Goal: Check status: Check status

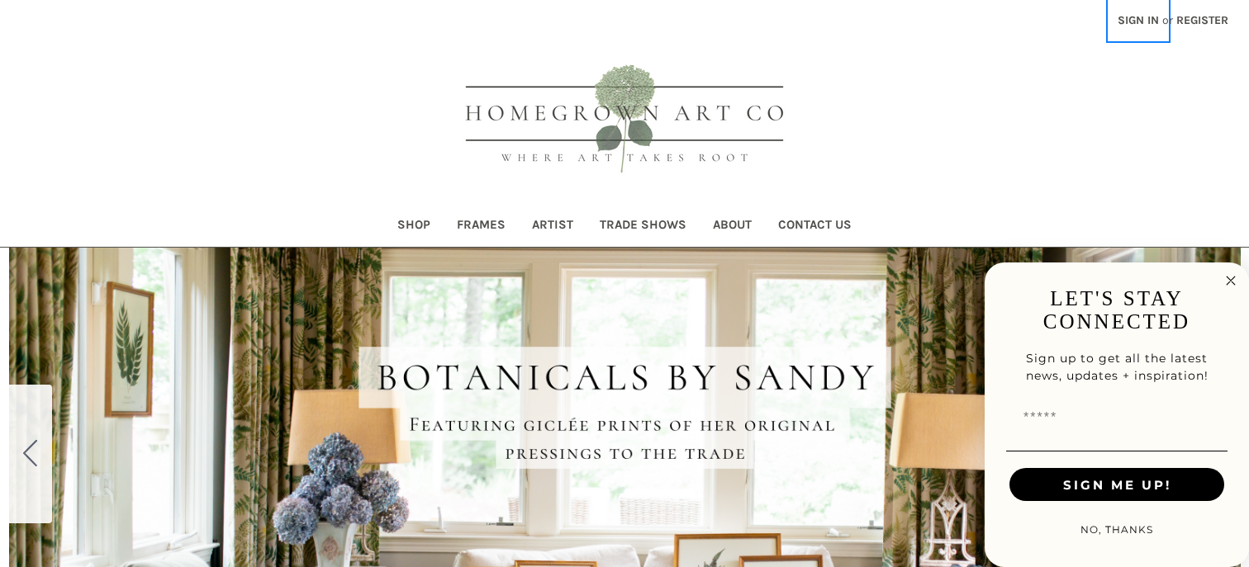
click at [1133, 17] on link "Sign in" at bounding box center [1138, 20] width 59 height 40
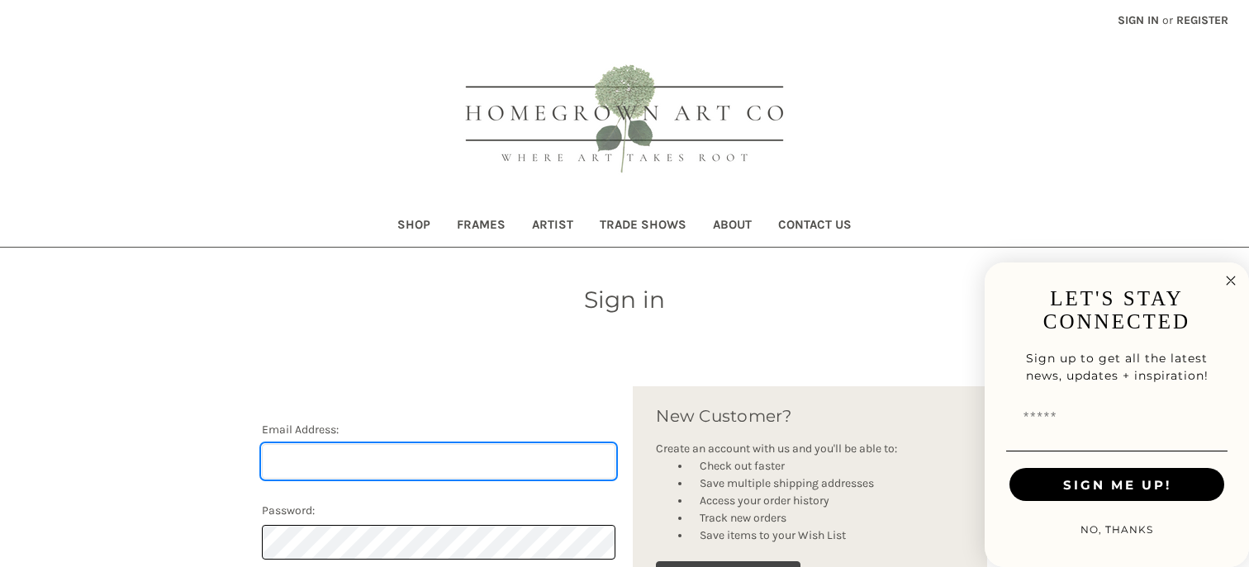
click at [314, 459] on input "Email Address:" at bounding box center [439, 461] width 354 height 35
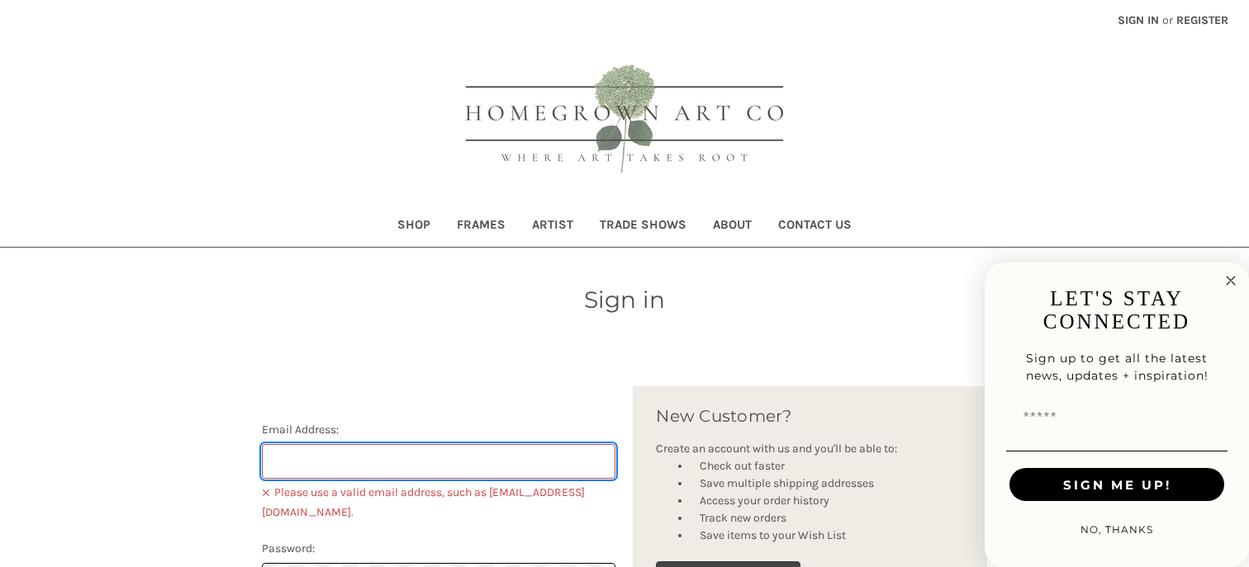
type input "eainteriors@icloud.com"
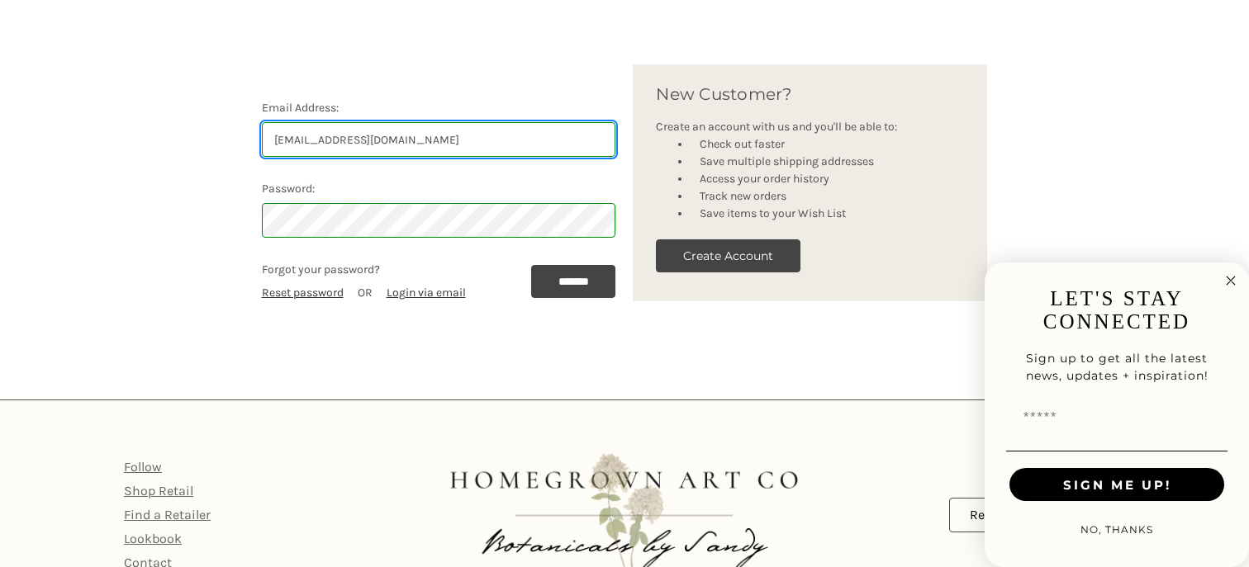
scroll to position [326, 0]
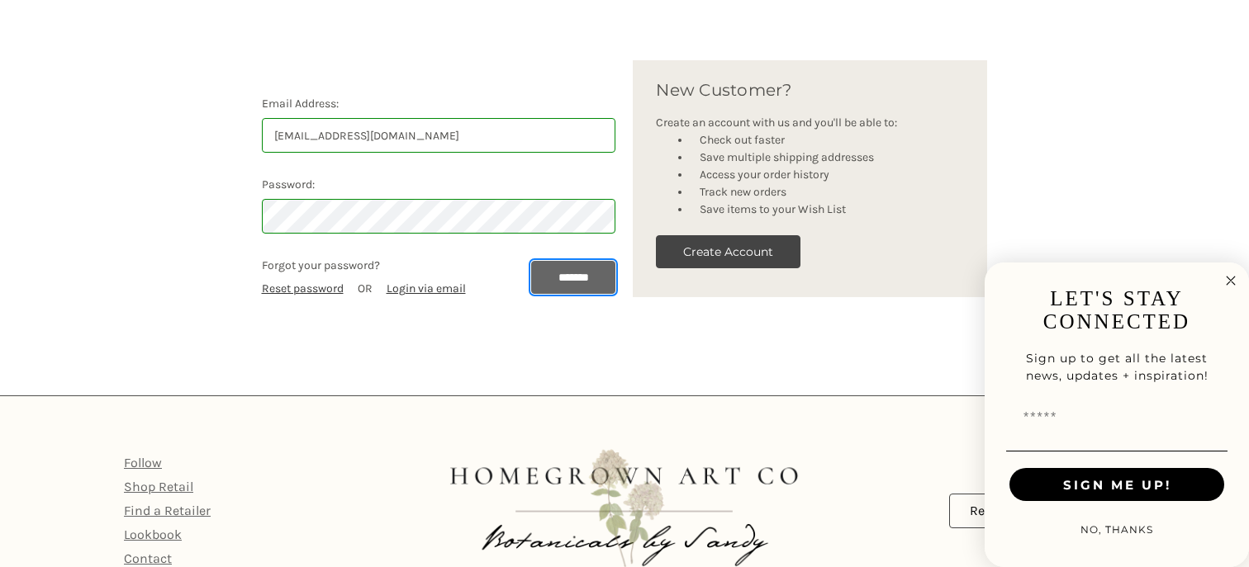
click at [564, 282] on input "*******" at bounding box center [573, 277] width 85 height 33
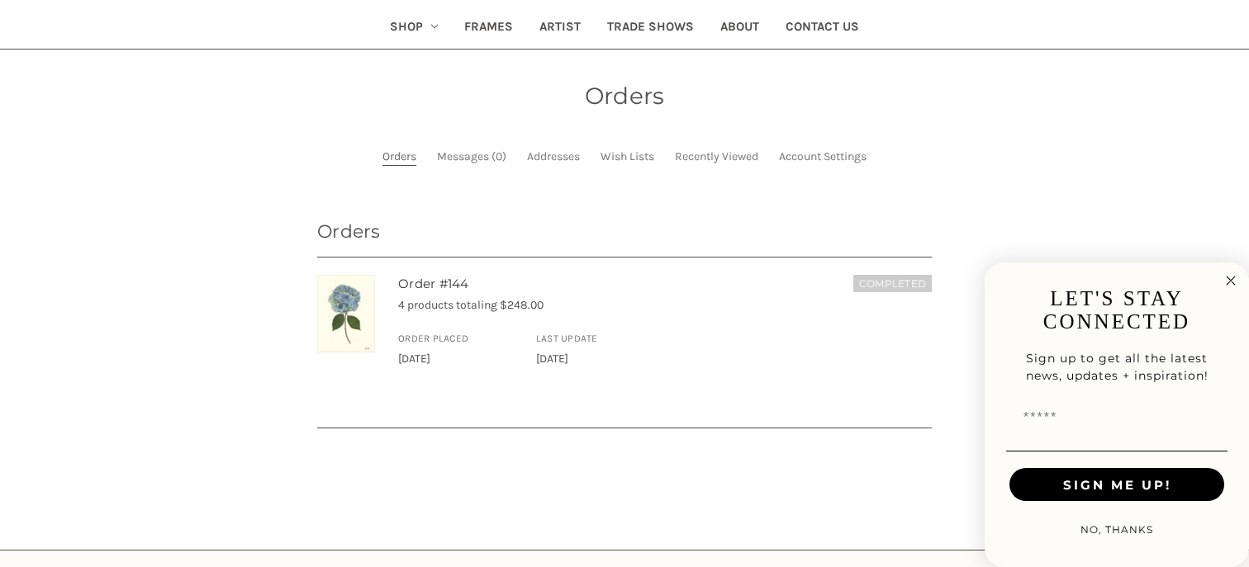
scroll to position [199, 0]
click at [343, 324] on img at bounding box center [346, 313] width 58 height 78
click at [814, 356] on div "Order Placed Sep 28th 2024 Last Update Oct 23rd 2024" at bounding box center [665, 348] width 551 height 36
click at [334, 330] on img at bounding box center [346, 313] width 58 height 78
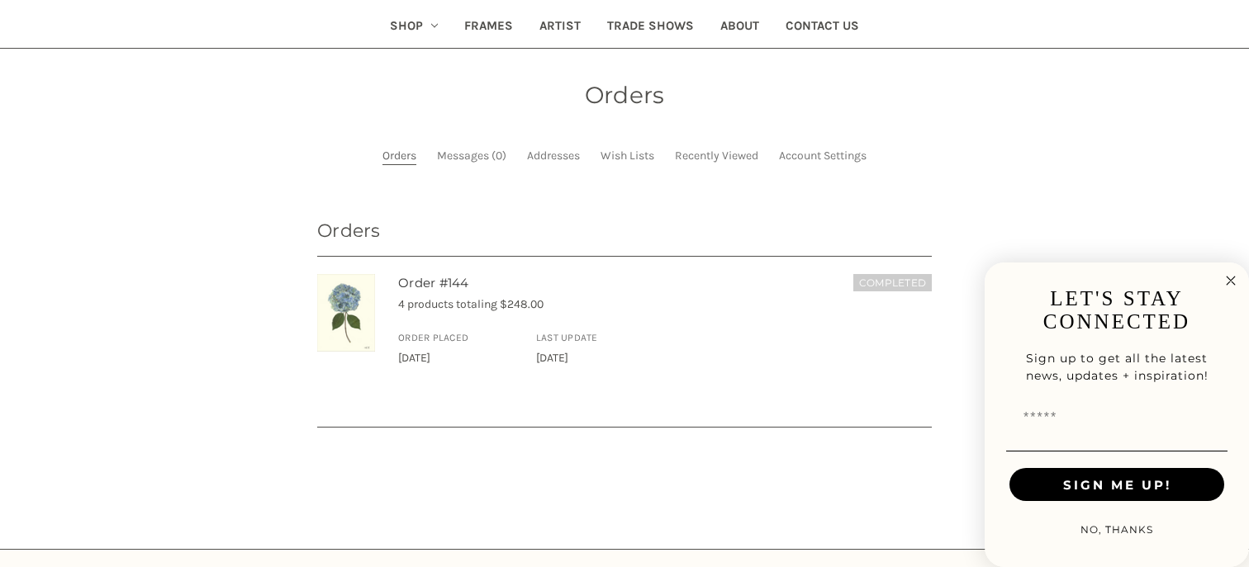
click at [776, 294] on div "Completed Order #144 4 products totaling $248.00 Order Placed Sep 28th 2024 Las…" at bounding box center [665, 320] width 534 height 92
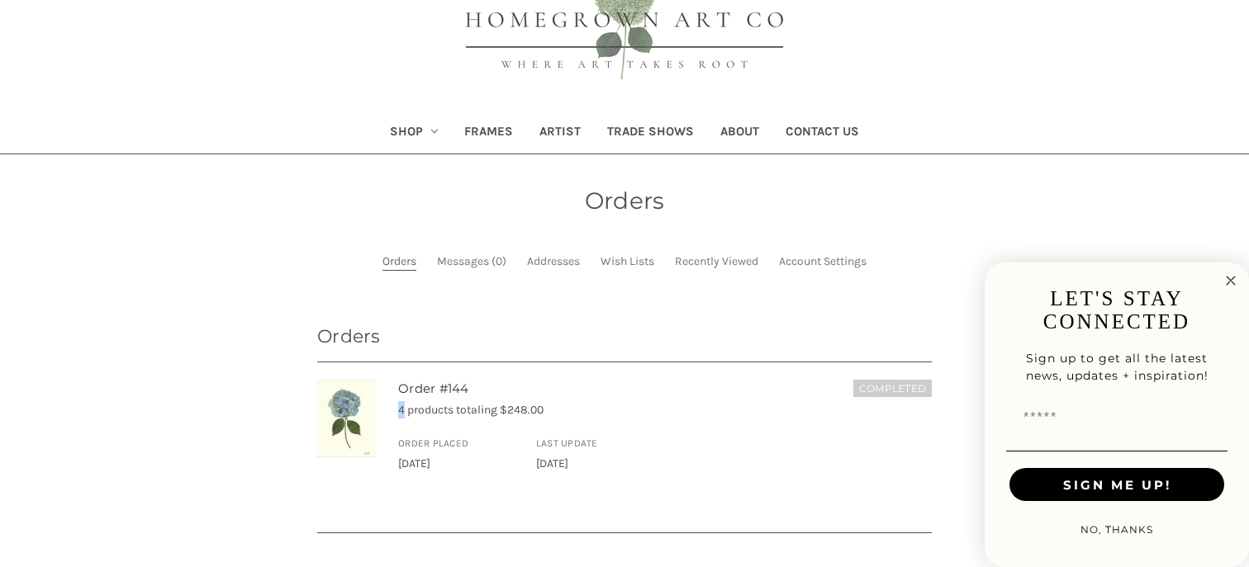
scroll to position [5, 0]
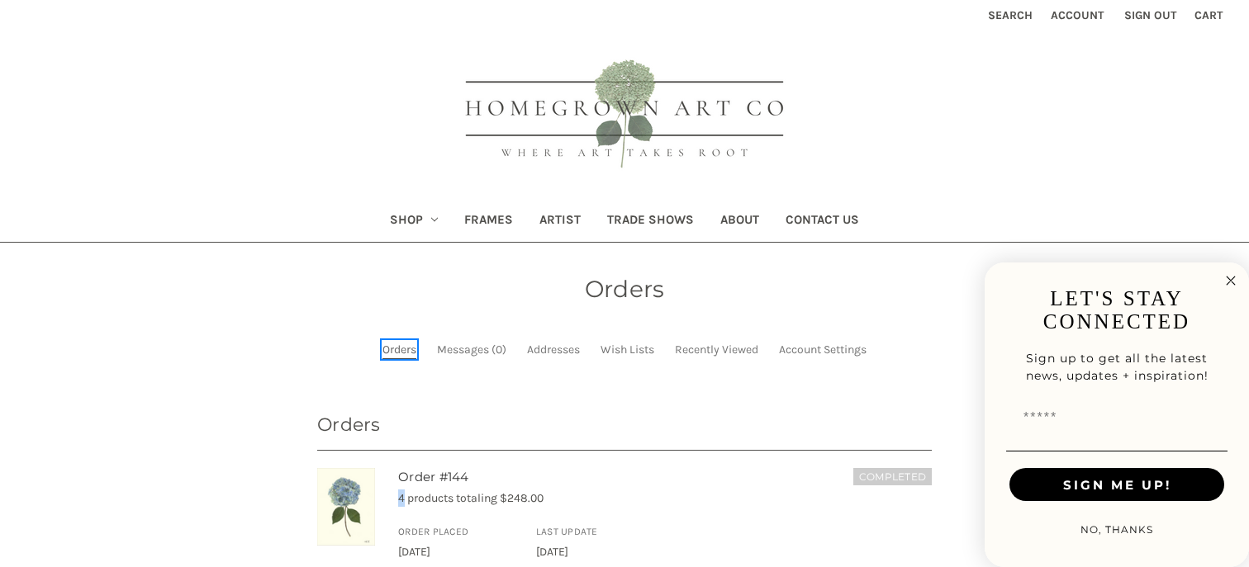
click at [387, 353] on link "Orders" at bounding box center [399, 349] width 34 height 17
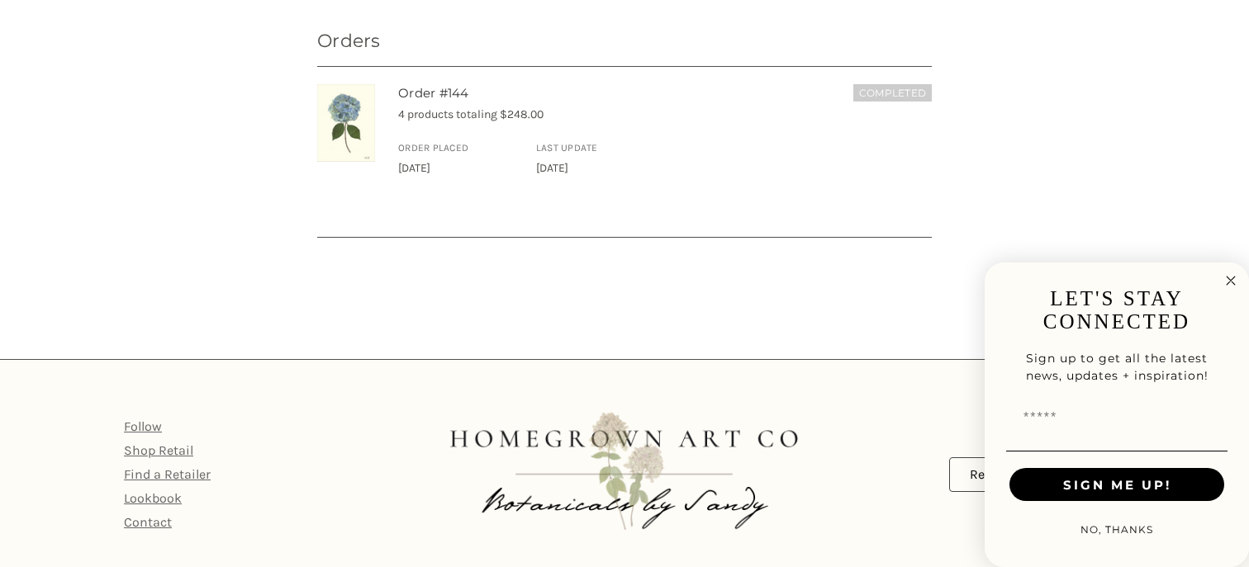
scroll to position [390, 0]
click at [519, 108] on p "4 products totaling $248.00" at bounding box center [665, 113] width 534 height 17
click at [500, 267] on section "Orders Completed Order #144 4 products totaling $248.00 Order Placed Sep 28th 2…" at bounding box center [625, 157] width 632 height 263
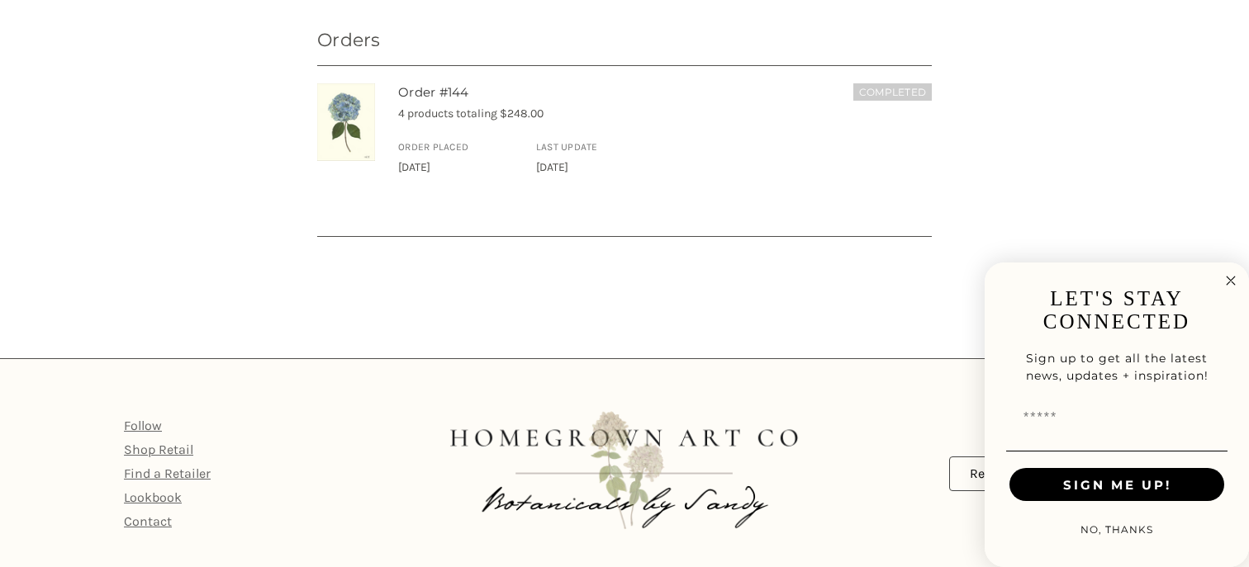
click at [330, 133] on img at bounding box center [346, 122] width 58 height 78
click at [879, 93] on h6 "Completed" at bounding box center [892, 91] width 78 height 17
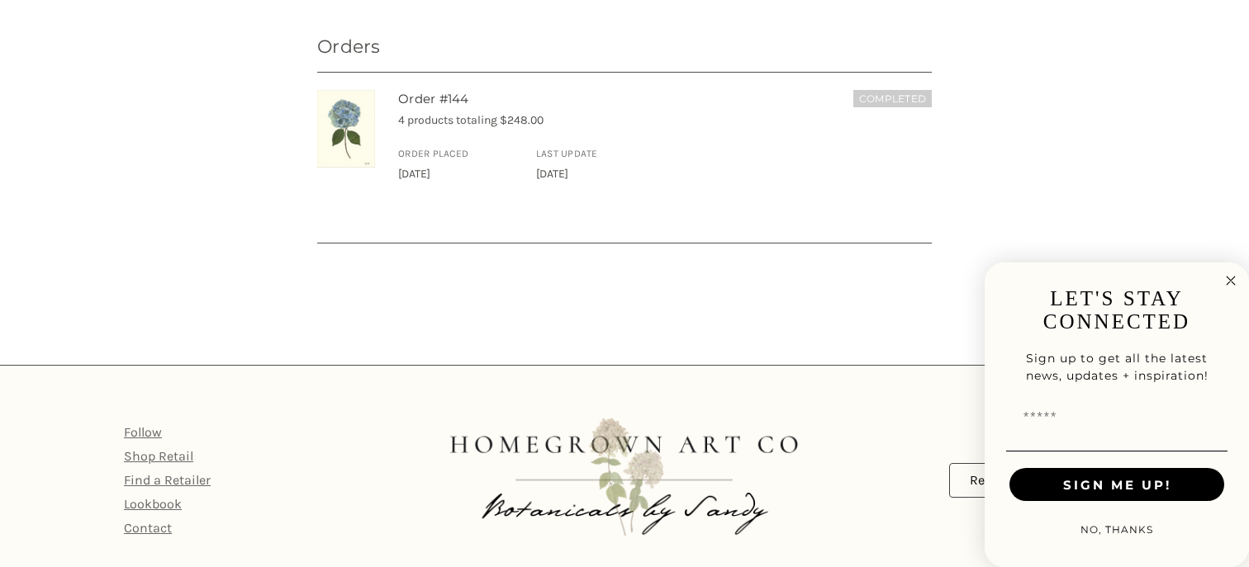
scroll to position [0, 0]
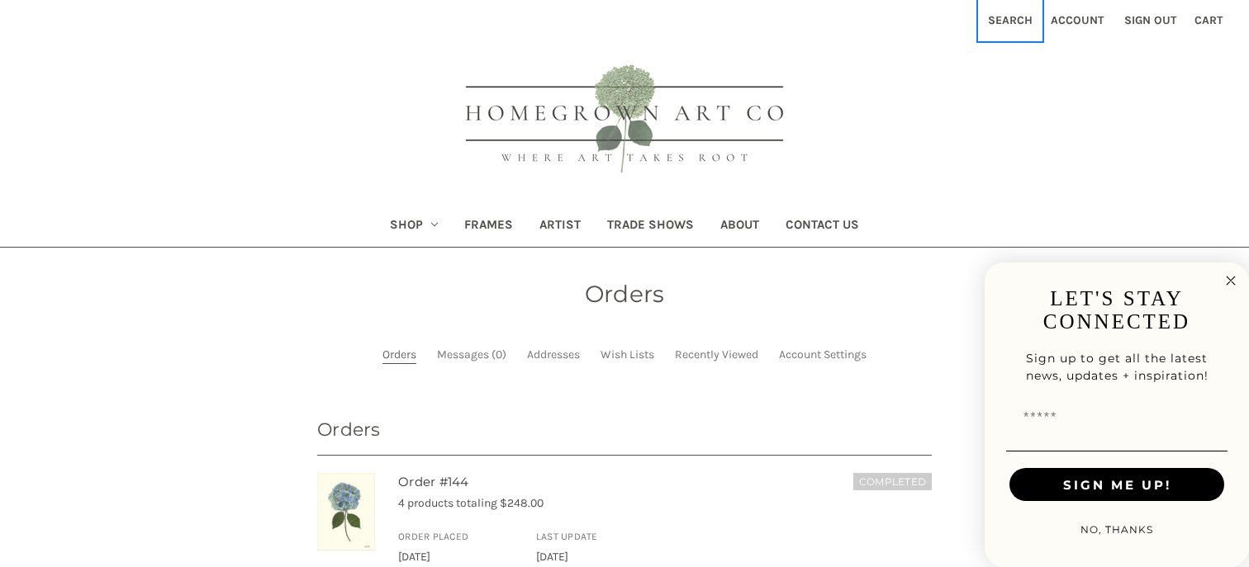
click at [1016, 20] on button "Search" at bounding box center [1010, 20] width 63 height 40
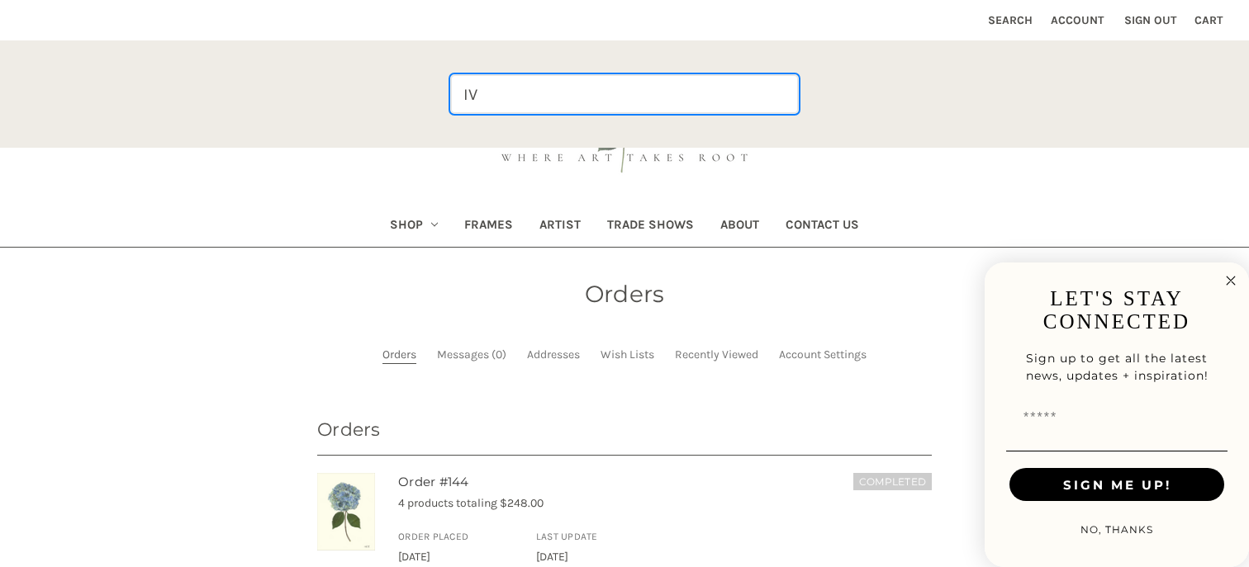
type input "IV"
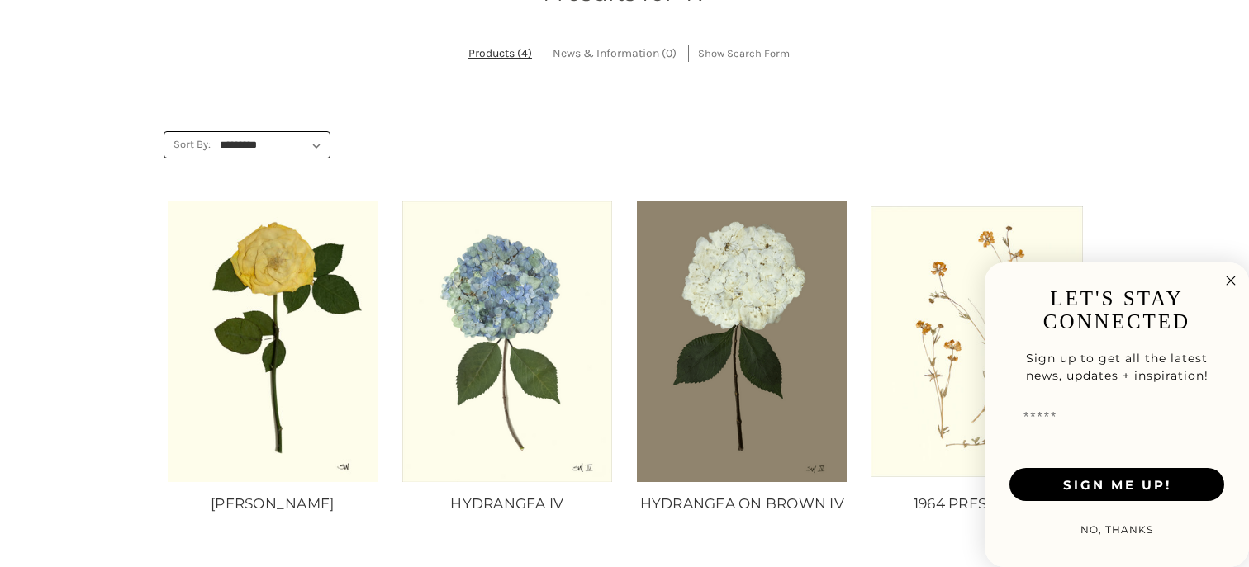
scroll to position [300, 0]
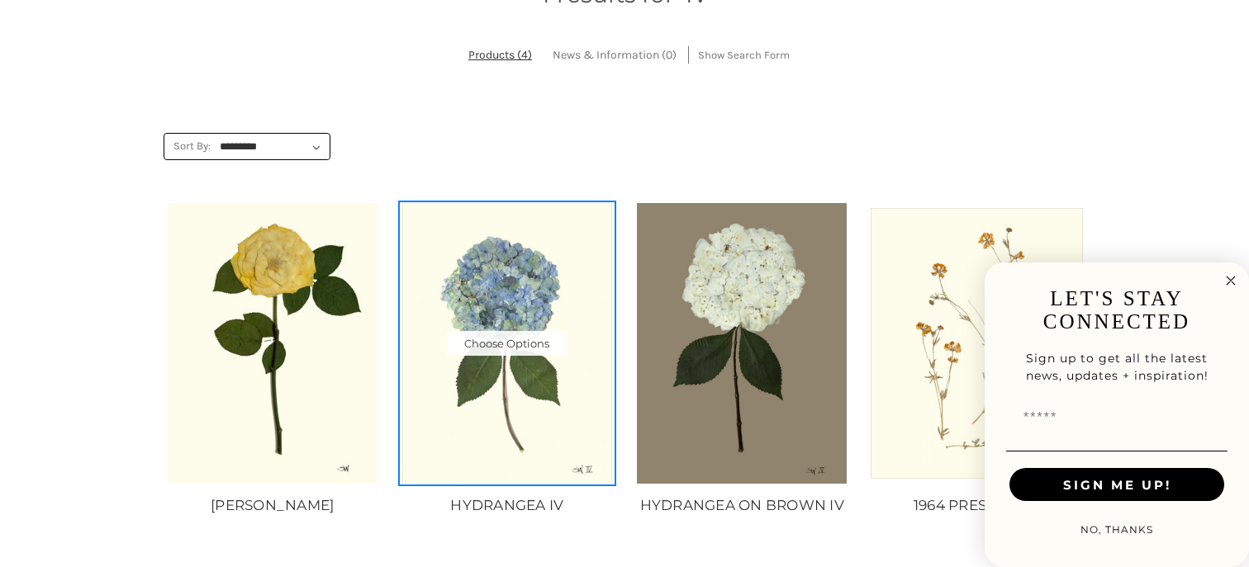
click at [497, 359] on img "HYDRANGEA IV, Price range from $10.00 to $235.00\a\a" at bounding box center [507, 343] width 212 height 280
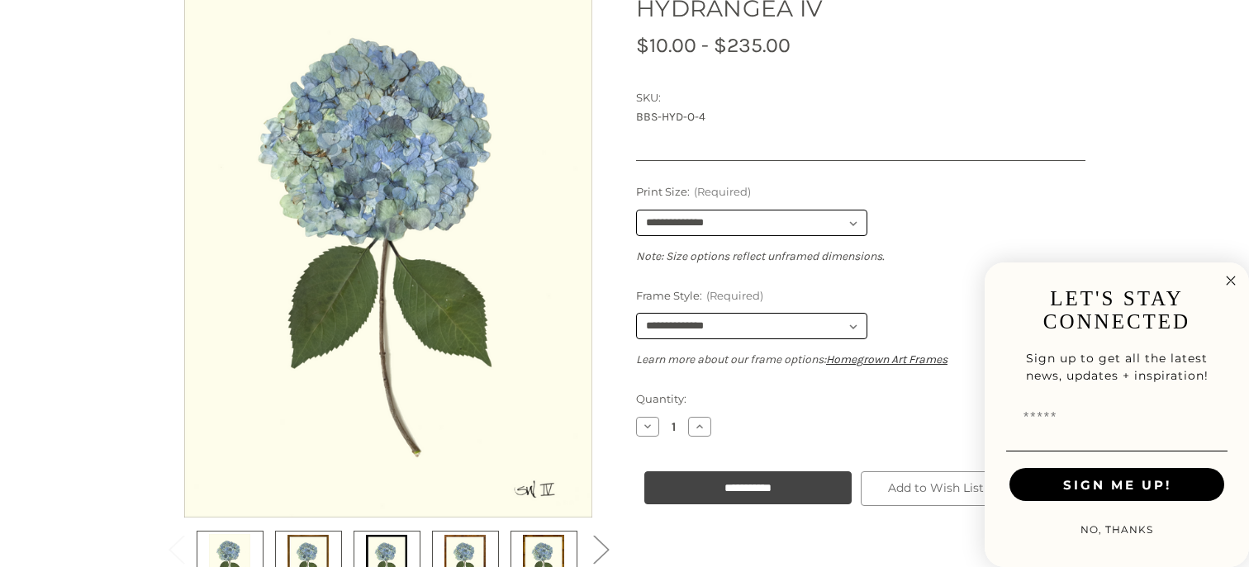
scroll to position [299, 0]
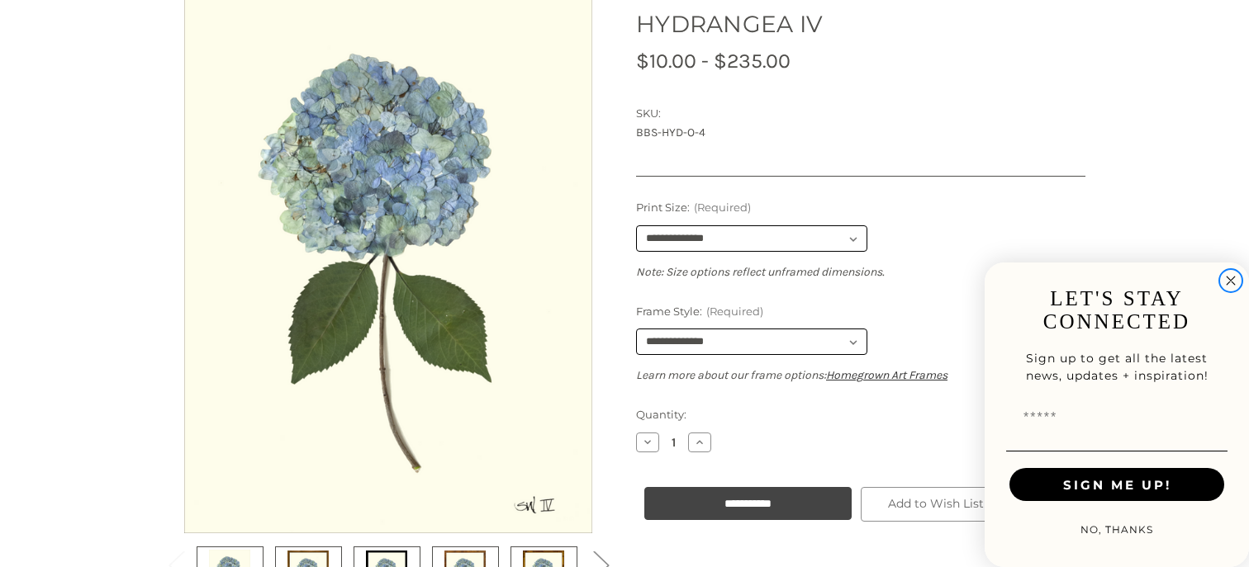
click at [1232, 278] on circle "Close dialog" at bounding box center [1231, 281] width 19 height 19
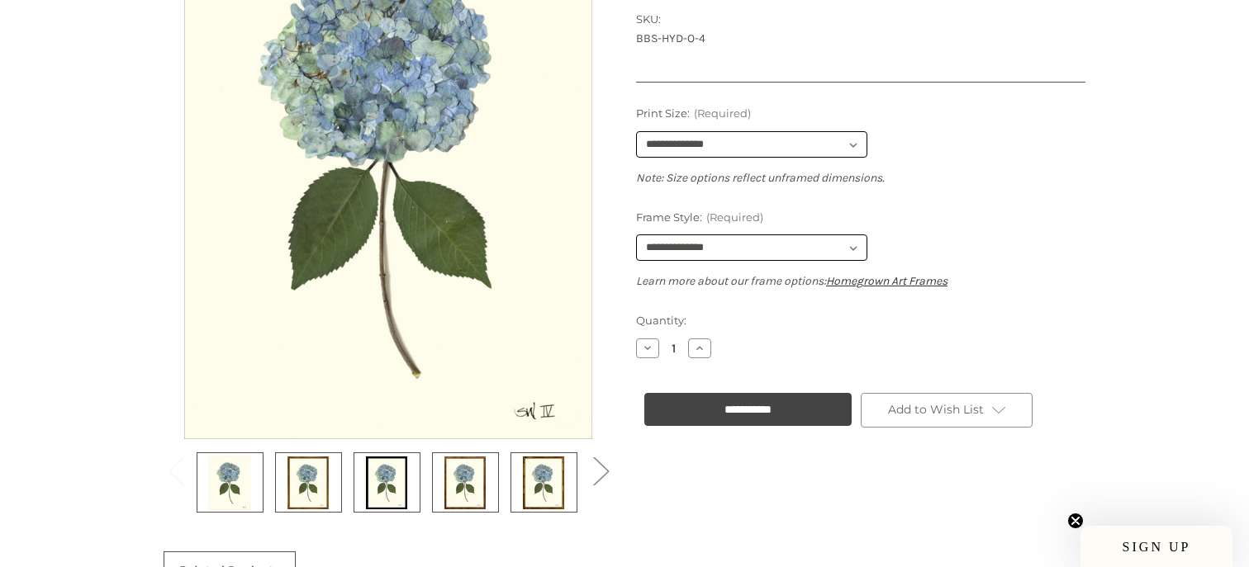
scroll to position [395, 0]
